Goal: Contribute content

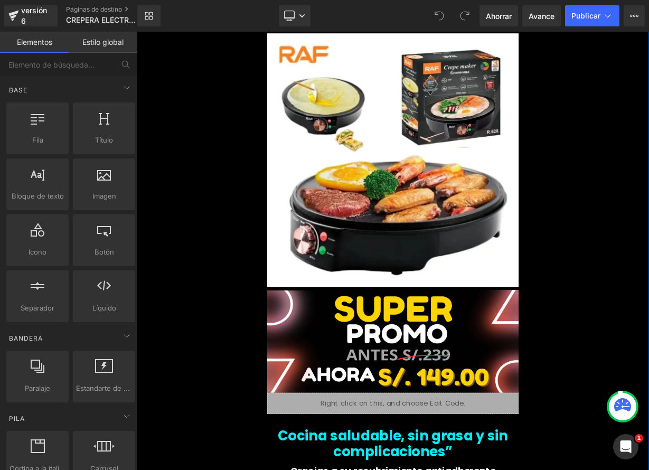
scroll to position [1964, 0]
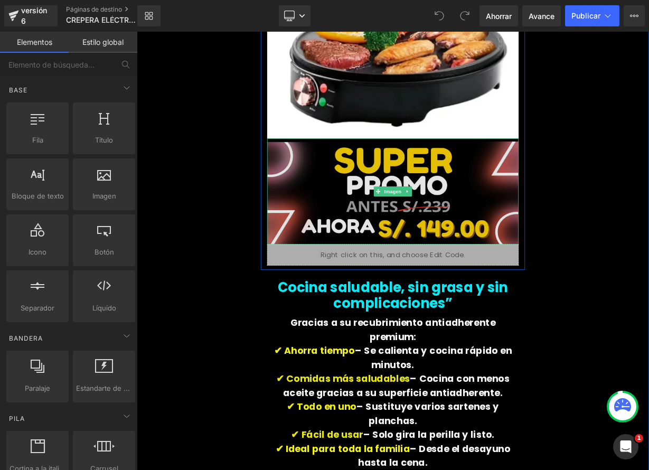
click at [464, 246] on img at bounding box center [456, 231] width 314 height 132
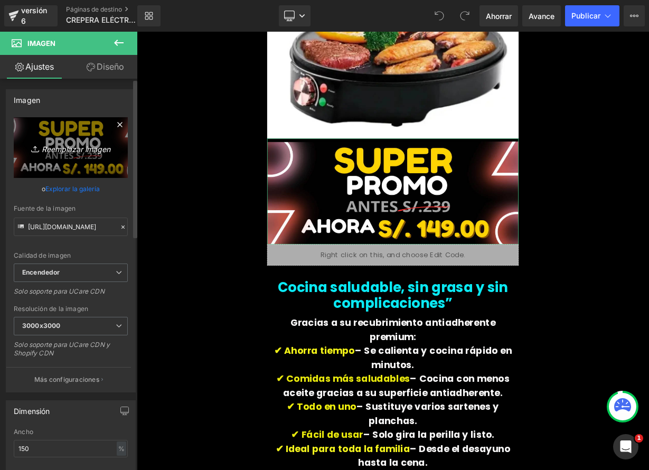
click at [70, 153] on font "Reemplazar imagen" at bounding box center [76, 148] width 69 height 9
type input "C:\fakepath\grepe2 2.png"
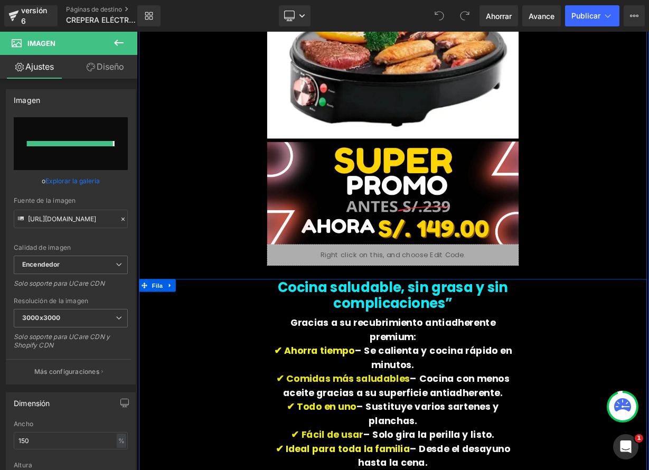
type input "[URL][DOMAIN_NAME]"
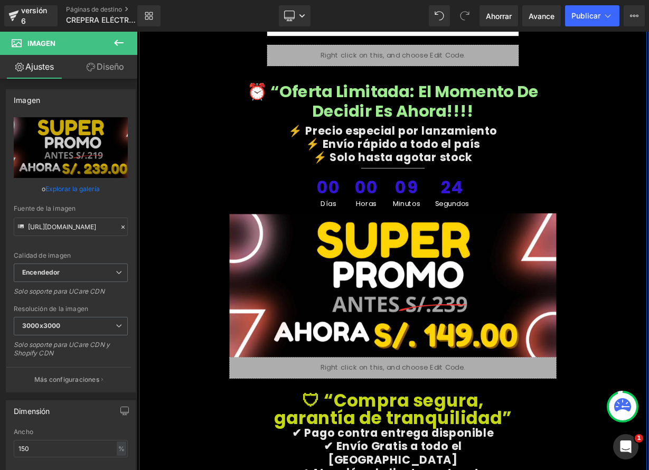
scroll to position [4191, 0]
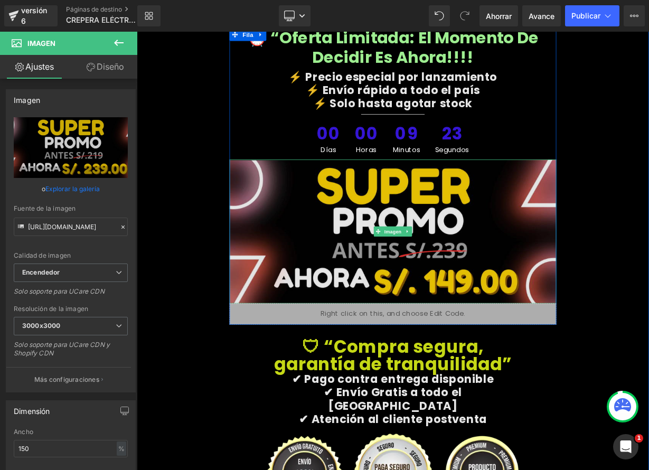
click at [535, 256] on img at bounding box center [456, 281] width 408 height 180
drag, startPoint x: 369, startPoint y: 276, endPoint x: 314, endPoint y: 272, distance: 55.0
click at [369, 277] on img at bounding box center [456, 281] width 408 height 180
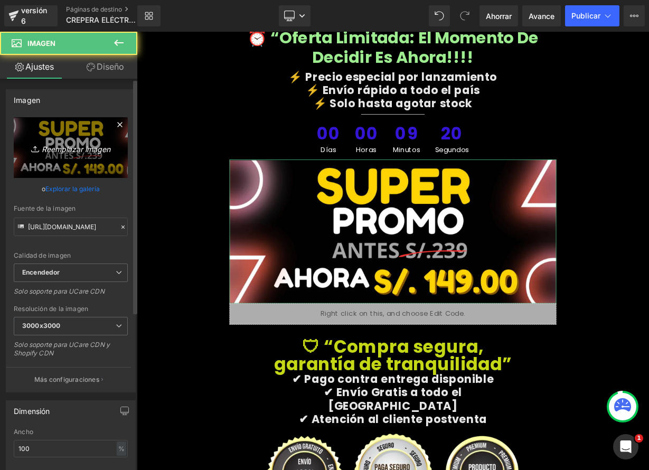
click at [88, 149] on font "Reemplazar imagen" at bounding box center [76, 148] width 69 height 9
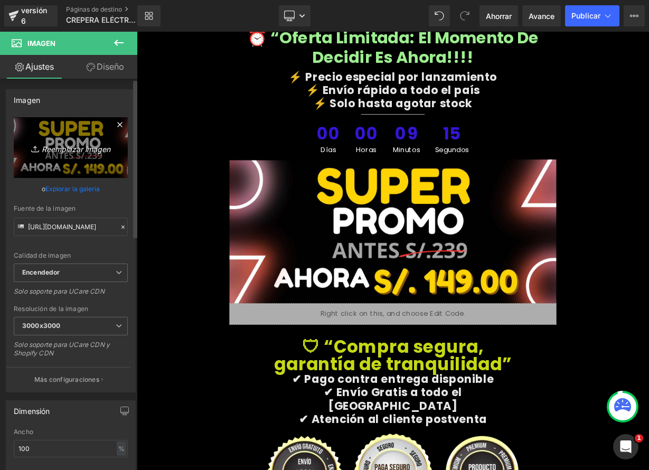
type input "C:\fakepath\grepe2 2.png"
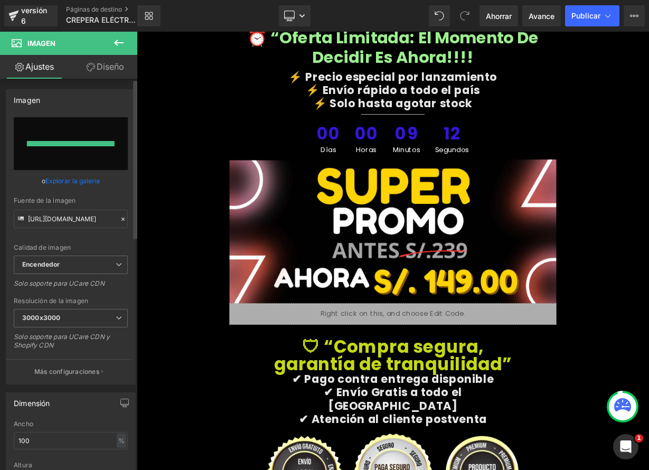
type input "[URL][DOMAIN_NAME]"
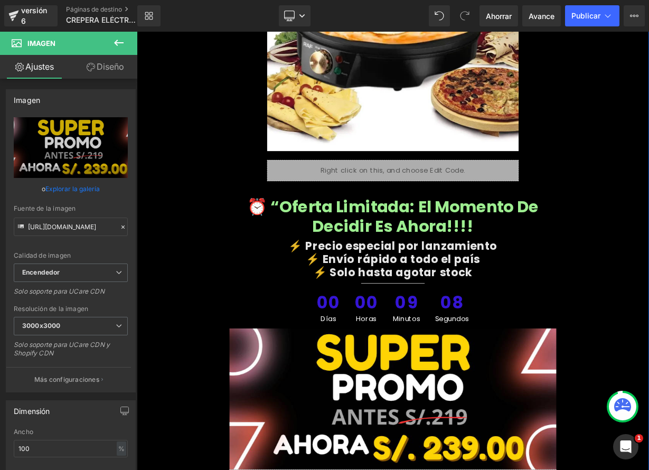
scroll to position [3970, 0]
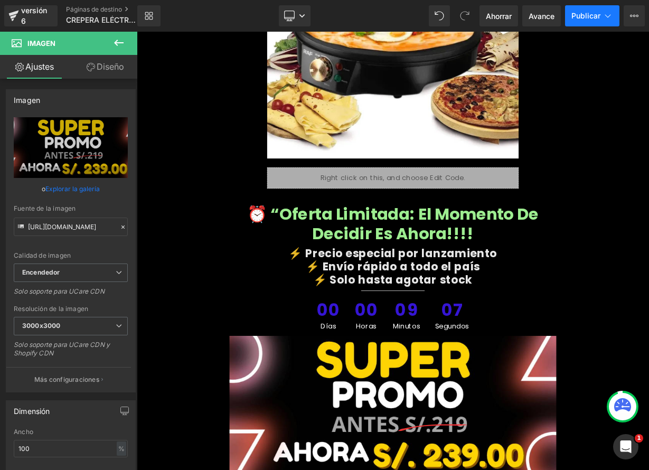
click at [578, 19] on font "Publicar" at bounding box center [585, 15] width 29 height 9
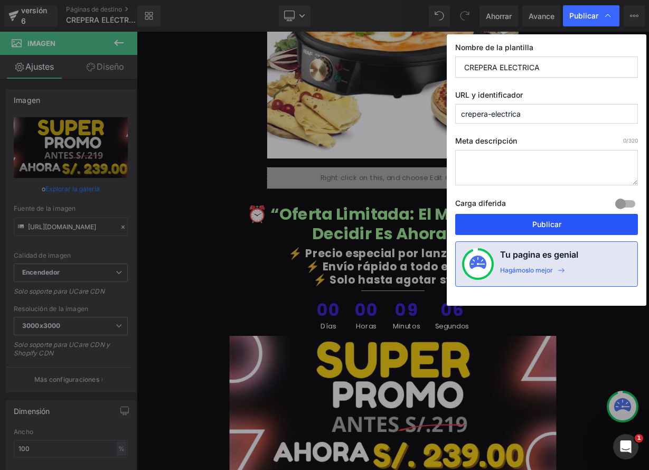
click at [566, 225] on button "Publicar" at bounding box center [546, 224] width 183 height 21
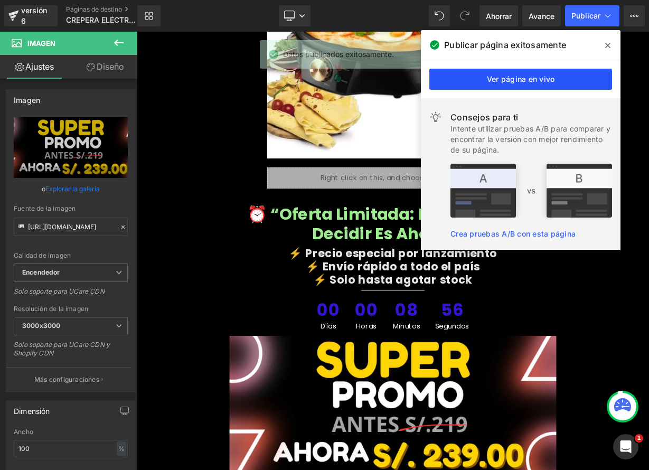
click at [556, 79] on link "Ver página en vivo" at bounding box center [520, 79] width 183 height 21
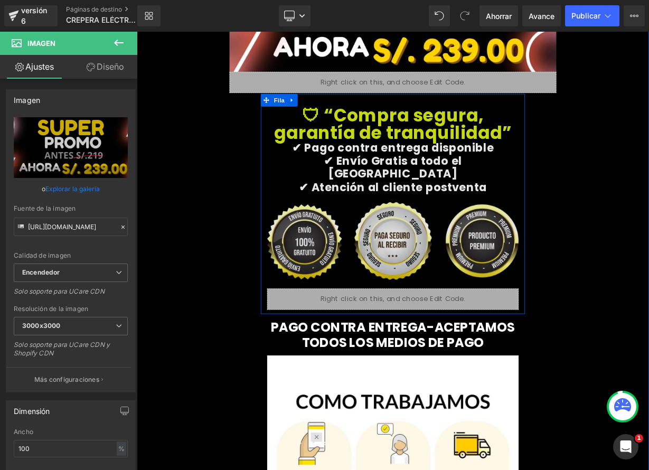
scroll to position [4476, 0]
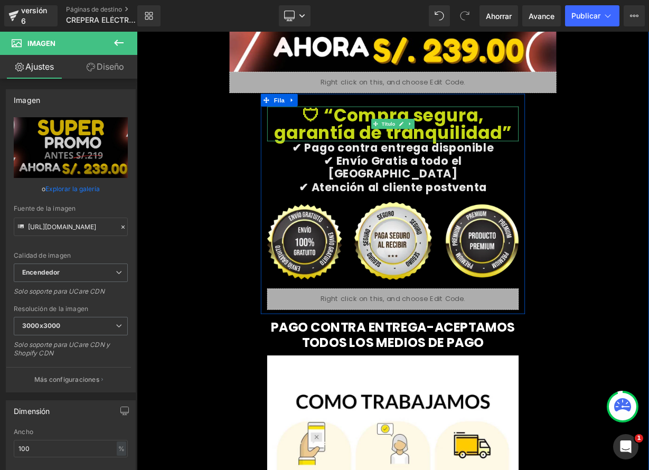
click at [391, 121] on font "🛡 “Compra segura, garantía de tranquilidad”" at bounding box center [456, 147] width 297 height 52
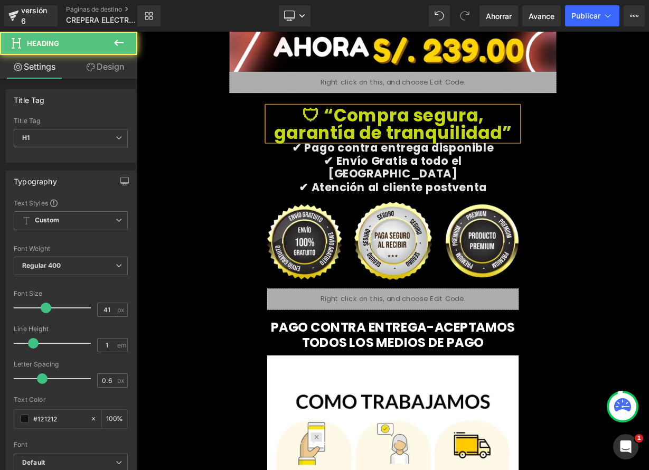
click at [393, 121] on font "🛡 “Compra segura, garantía de tranquilidad”" at bounding box center [456, 147] width 297 height 52
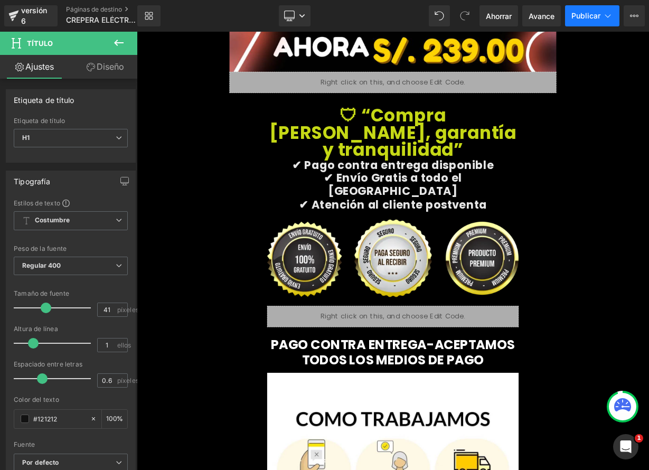
click at [573, 14] on font "Publicar" at bounding box center [585, 15] width 29 height 9
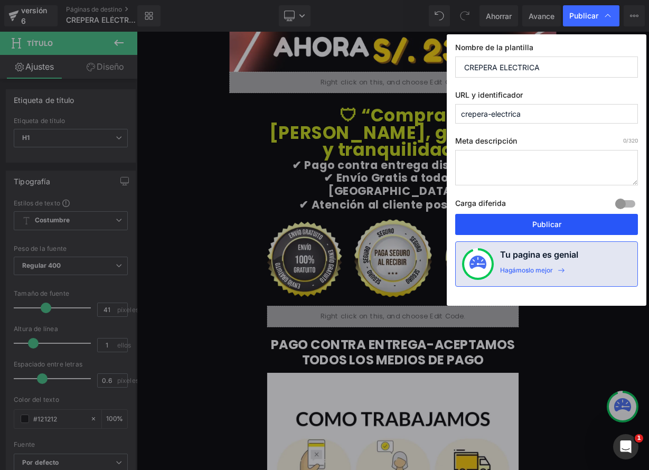
click at [522, 229] on button "Publicar" at bounding box center [546, 224] width 183 height 21
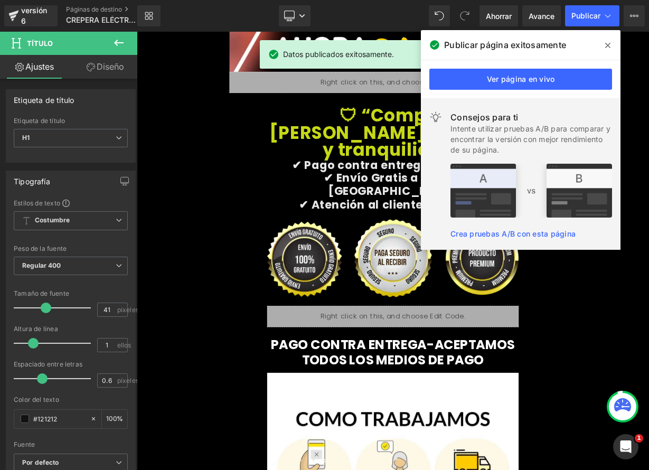
click at [610, 48] on icon at bounding box center [607, 45] width 5 height 5
